Goal: Transaction & Acquisition: Purchase product/service

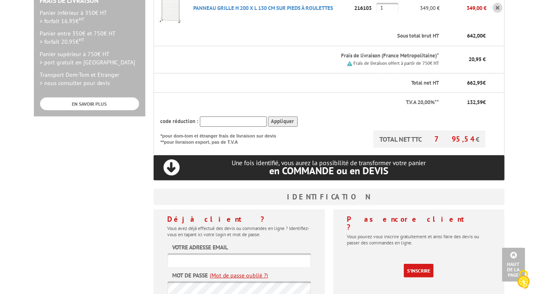
scroll to position [43, 0]
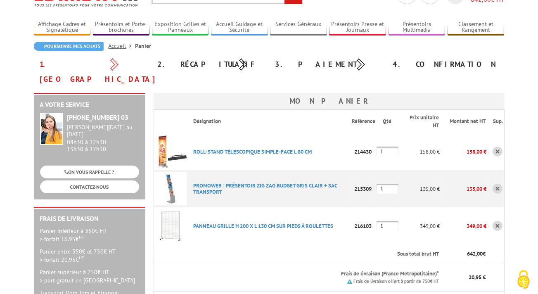
drag, startPoint x: 130, startPoint y: 103, endPoint x: 68, endPoint y: 104, distance: 61.6
click at [68, 113] on div "[PHONE_NUMBER] 03" at bounding box center [103, 118] width 72 height 10
copy strong "[PHONE_NUMBER] 03"
click at [222, 148] on link "ROLL-STAND TéLESCOPIQUE SIMPLE-FACE L 80 CM" at bounding box center [253, 151] width 119 height 7
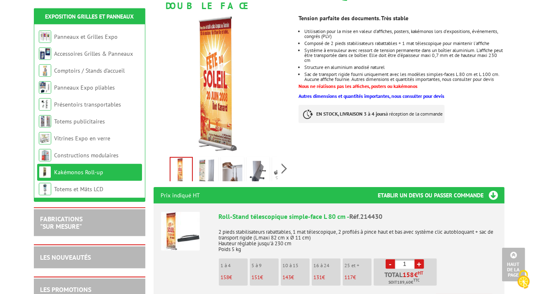
scroll to position [43, 0]
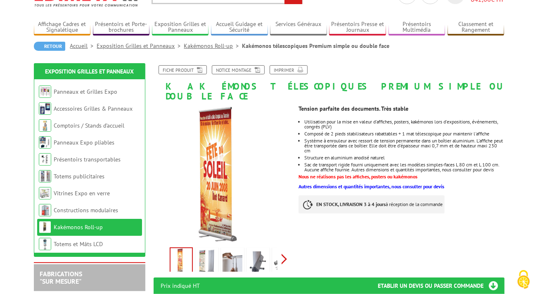
click at [286, 252] on div "Previous Next" at bounding box center [223, 259] width 139 height 29
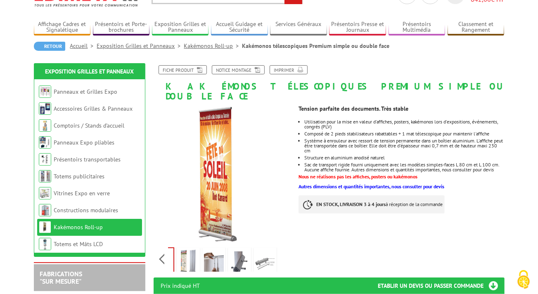
click at [285, 252] on div "Previous Next" at bounding box center [223, 259] width 139 height 29
click at [270, 253] on img at bounding box center [265, 262] width 20 height 26
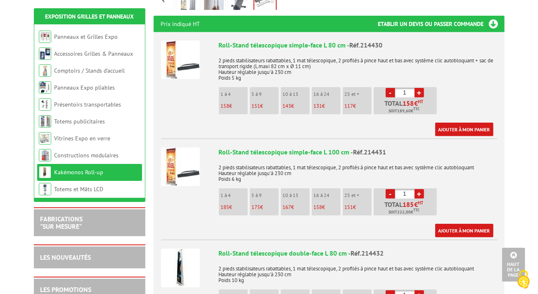
scroll to position [262, 0]
